Goal: Find specific page/section: Find specific page/section

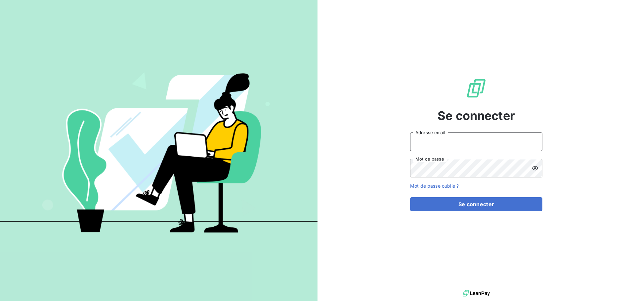
click at [443, 140] on input "Adresse email" at bounding box center [476, 142] width 132 height 19
type input "[PERSON_NAME][EMAIL_ADDRESS][DOMAIN_NAME]"
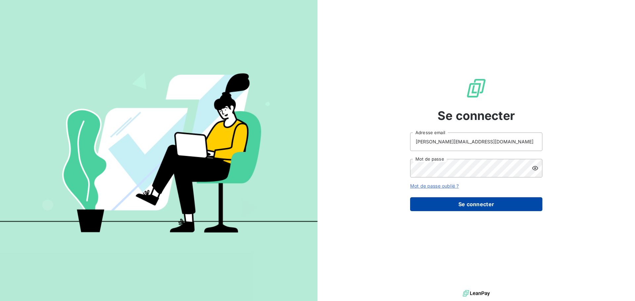
click at [477, 201] on button "Se connecter" at bounding box center [476, 205] width 132 height 14
click at [480, 208] on button "Se connecter" at bounding box center [476, 205] width 132 height 14
click at [470, 202] on button "Se connecter" at bounding box center [476, 205] width 132 height 14
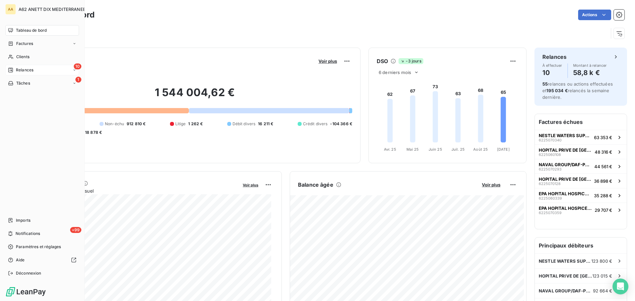
click at [11, 72] on icon at bounding box center [10, 70] width 5 height 5
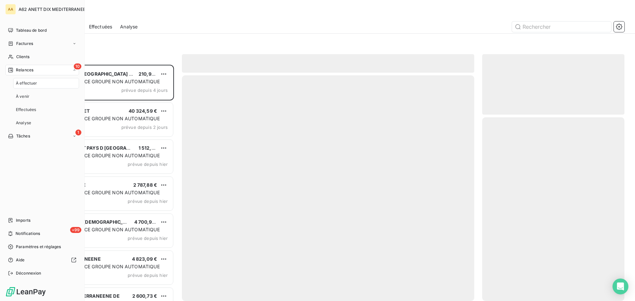
scroll to position [232, 137]
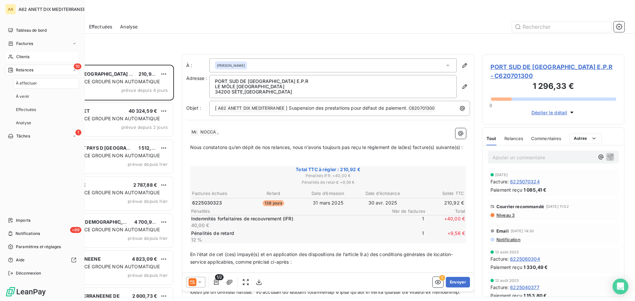
click at [21, 58] on span "Clients" at bounding box center [22, 57] width 13 height 6
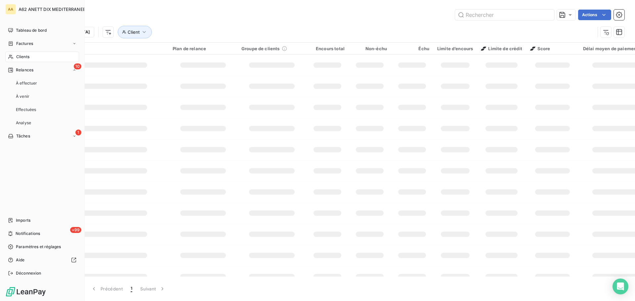
click at [16, 57] on span "Clients" at bounding box center [22, 57] width 13 height 6
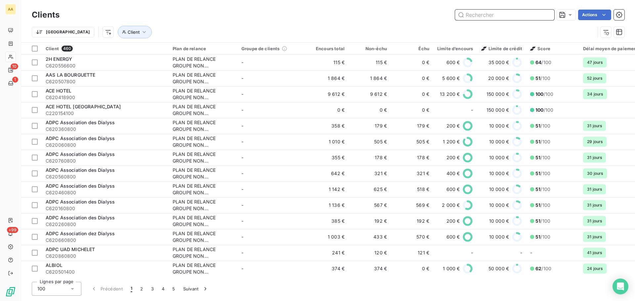
click at [484, 20] on input "text" at bounding box center [504, 15] width 99 height 11
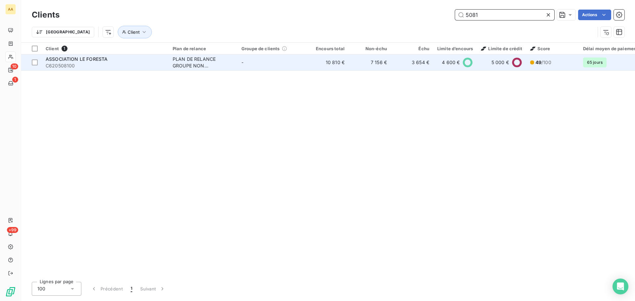
type input "5081"
click at [85, 59] on span "ASSOCIATION LE FORESTA" at bounding box center [77, 59] width 62 height 6
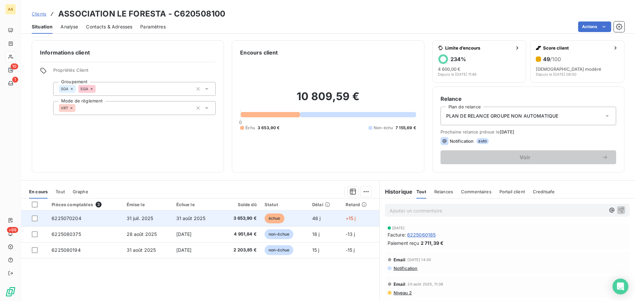
click at [62, 219] on span "6225070204" at bounding box center [67, 219] width 30 height 6
